Goal: Find specific page/section: Find specific page/section

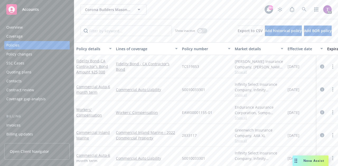
scroll to position [3, 0]
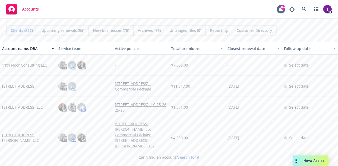
click at [184, 159] on link "Search for it" at bounding box center [189, 157] width 22 height 5
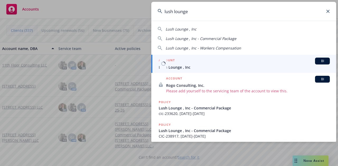
type input "lush lounge"
click at [182, 63] on div "ACCOUNT BI" at bounding box center [244, 61] width 171 height 7
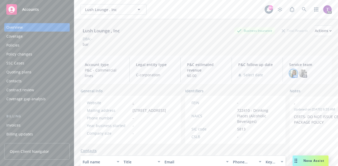
click at [290, 73] on img at bounding box center [293, 73] width 8 height 8
click at [259, 39] on div "DBA: -" at bounding box center [205, 39] width 251 height 6
